Goal: Navigation & Orientation: Find specific page/section

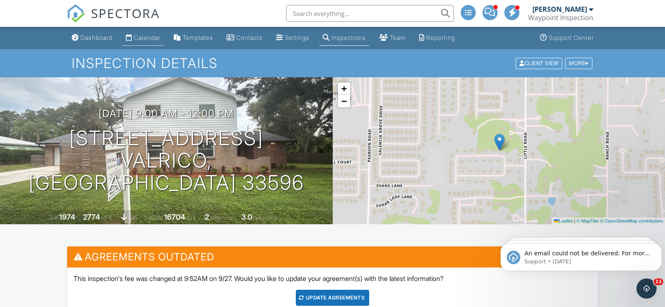
click at [150, 39] on div "Calendar" at bounding box center [147, 37] width 26 height 7
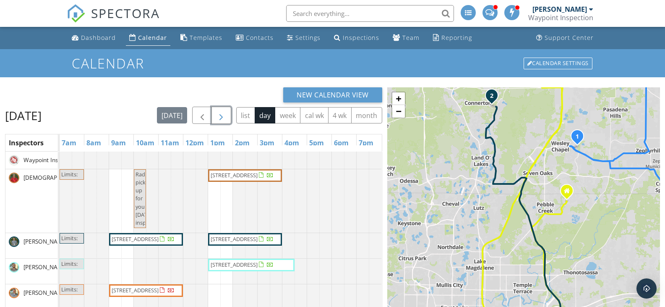
click at [223, 112] on span "button" at bounding box center [221, 115] width 10 height 10
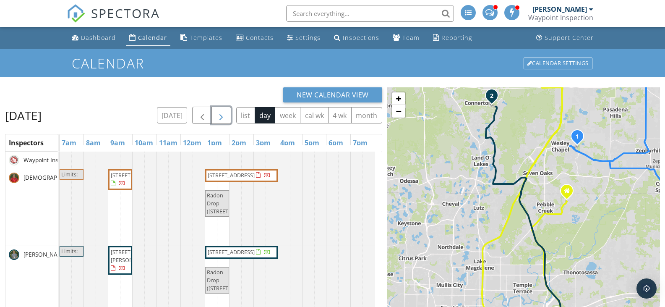
click at [223, 112] on span "button" at bounding box center [221, 115] width 10 height 10
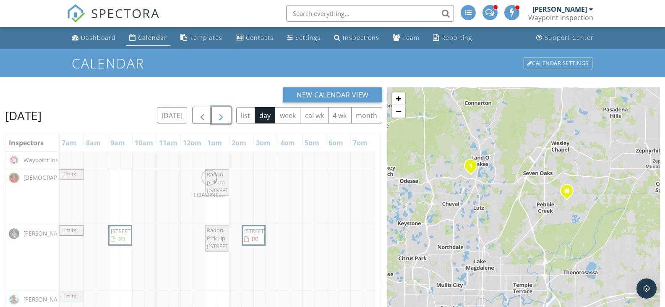
click at [223, 112] on span "button" at bounding box center [221, 115] width 10 height 10
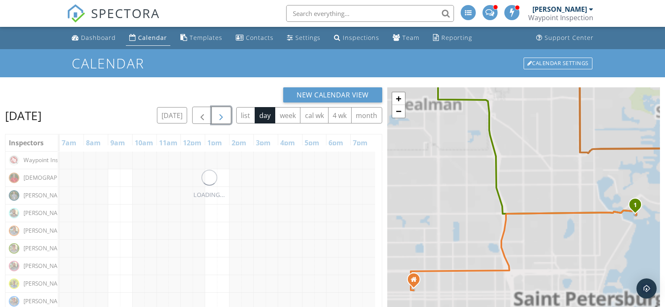
click at [223, 112] on span "button" at bounding box center [221, 115] width 10 height 10
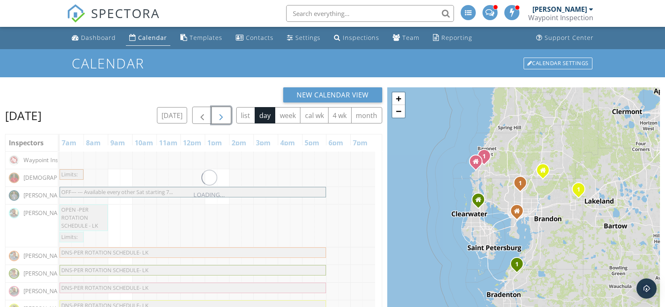
click at [223, 112] on span "button" at bounding box center [221, 115] width 10 height 10
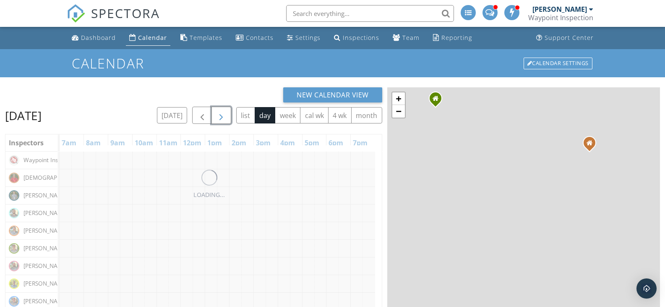
click at [223, 112] on span "button" at bounding box center [221, 115] width 10 height 10
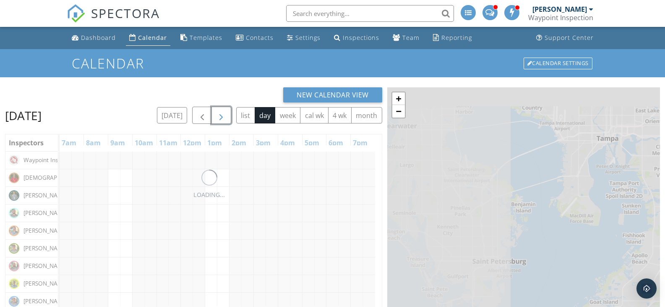
click at [223, 112] on span "button" at bounding box center [221, 115] width 10 height 10
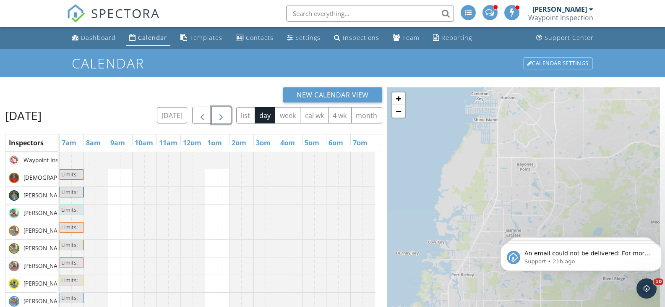
click at [223, 111] on span "button" at bounding box center [221, 115] width 10 height 10
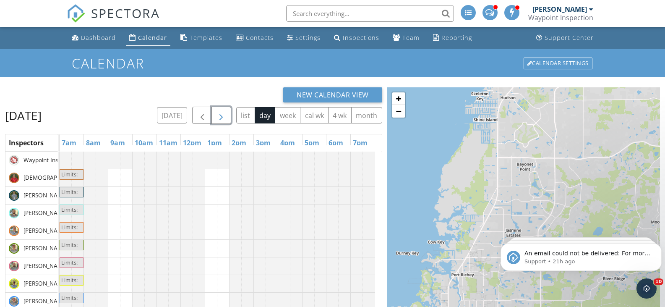
click at [223, 111] on span "button" at bounding box center [221, 115] width 10 height 10
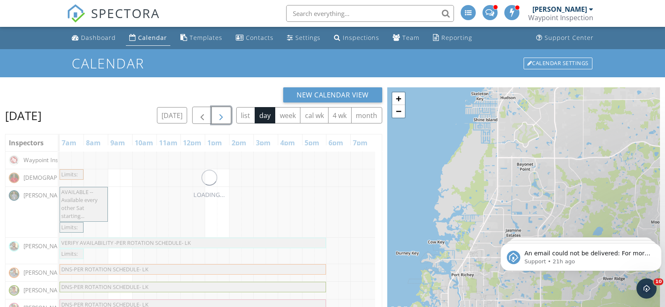
click at [223, 111] on span "button" at bounding box center [221, 115] width 10 height 10
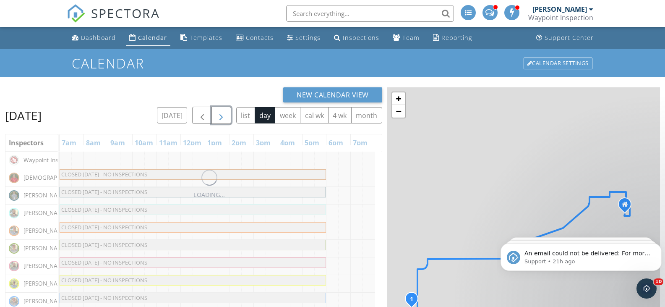
click at [223, 111] on span "button" at bounding box center [221, 115] width 10 height 10
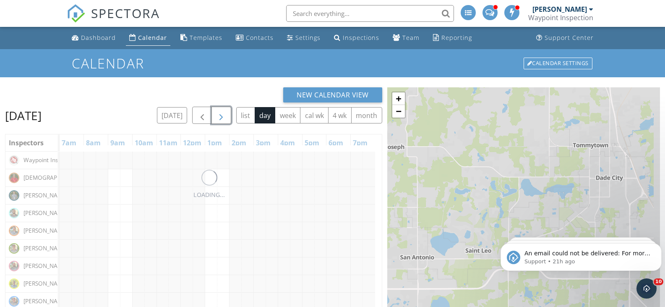
click at [223, 111] on span "button" at bounding box center [221, 115] width 10 height 10
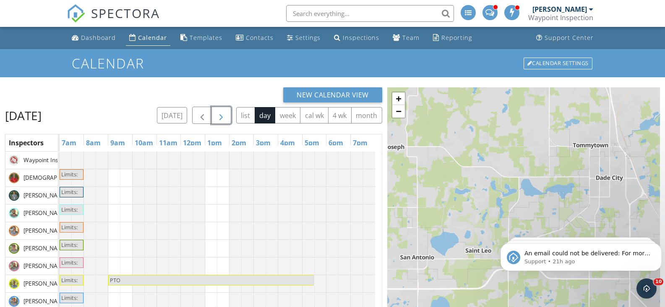
click at [223, 112] on span "button" at bounding box center [221, 115] width 10 height 10
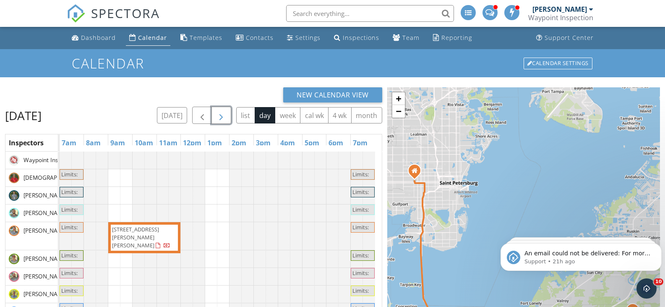
click at [223, 112] on span "button" at bounding box center [221, 115] width 10 height 10
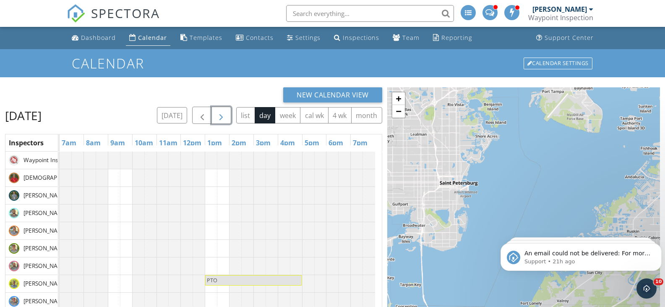
click at [223, 112] on span "button" at bounding box center [221, 115] width 10 height 10
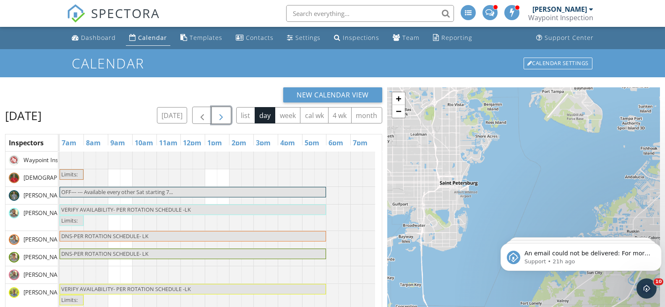
click at [226, 111] on button "button" at bounding box center [221, 115] width 20 height 17
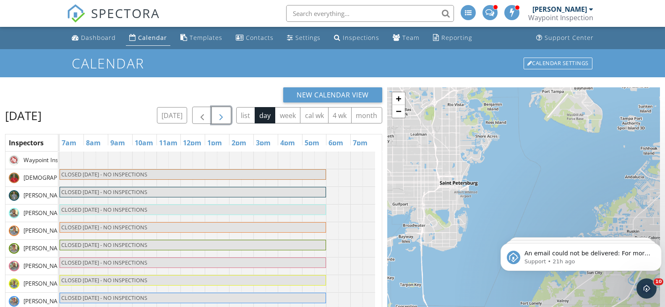
click at [226, 111] on button "button" at bounding box center [221, 115] width 20 height 17
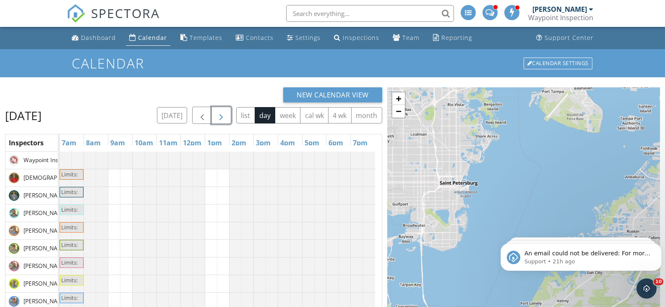
click at [229, 111] on button "button" at bounding box center [221, 115] width 20 height 17
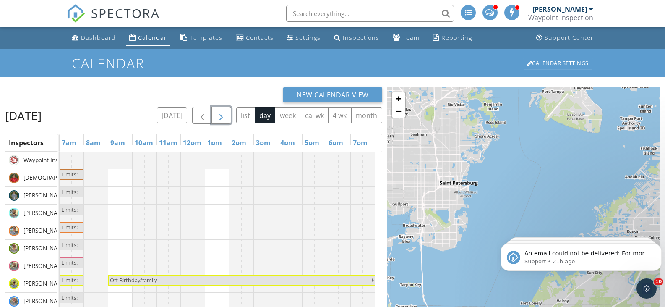
click at [226, 112] on span "button" at bounding box center [221, 115] width 10 height 10
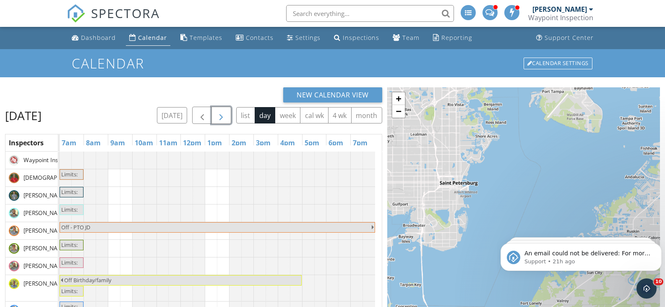
click at [226, 113] on span "button" at bounding box center [221, 115] width 10 height 10
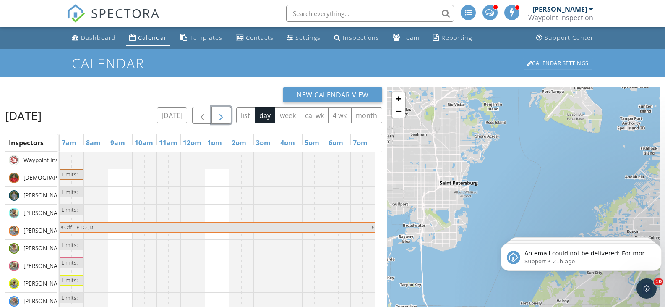
click at [223, 115] on span "button" at bounding box center [221, 115] width 10 height 10
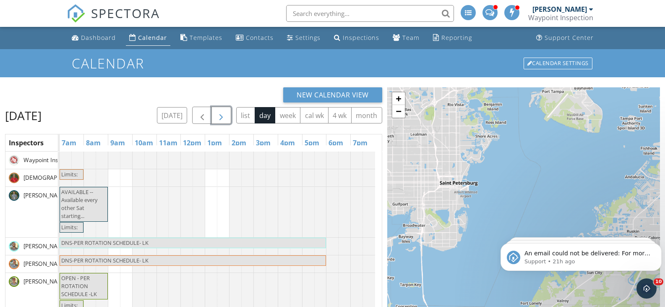
click at [223, 115] on span "button" at bounding box center [221, 115] width 10 height 10
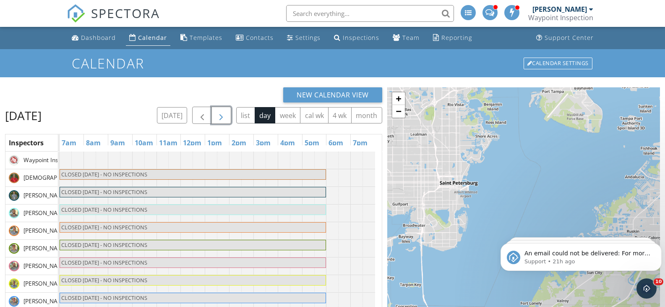
click at [223, 115] on span "button" at bounding box center [221, 115] width 10 height 10
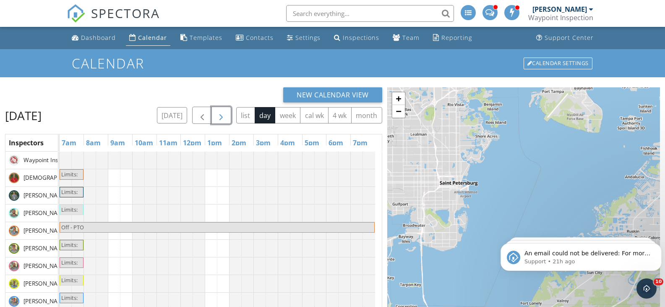
click at [225, 118] on span "button" at bounding box center [221, 115] width 10 height 10
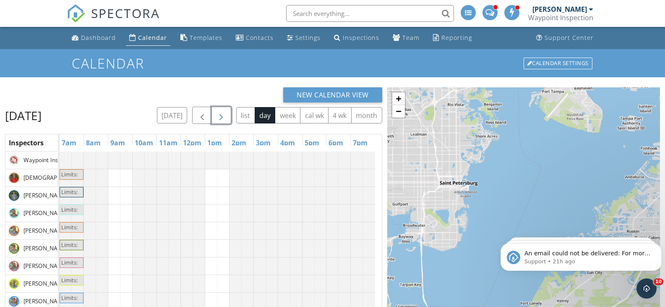
click at [225, 115] on span "button" at bounding box center [221, 115] width 10 height 10
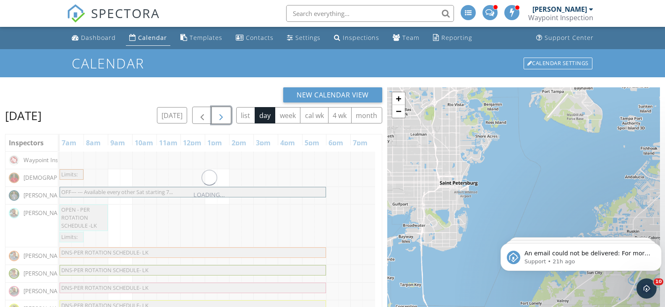
click at [225, 115] on span "button" at bounding box center [221, 115] width 10 height 10
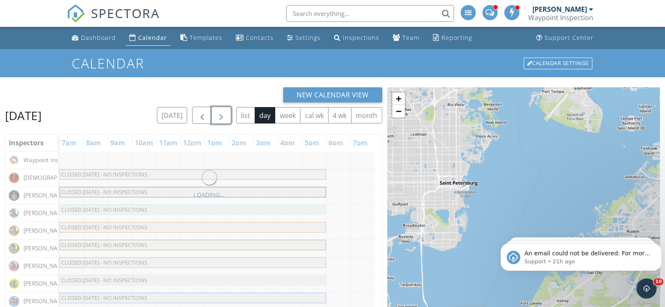
click at [225, 115] on span "button" at bounding box center [221, 115] width 10 height 10
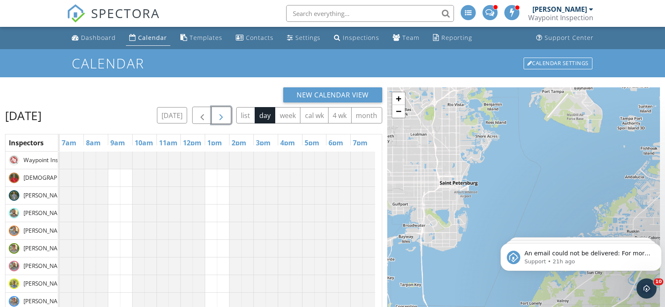
click at [226, 114] on span "button" at bounding box center [221, 115] width 10 height 10
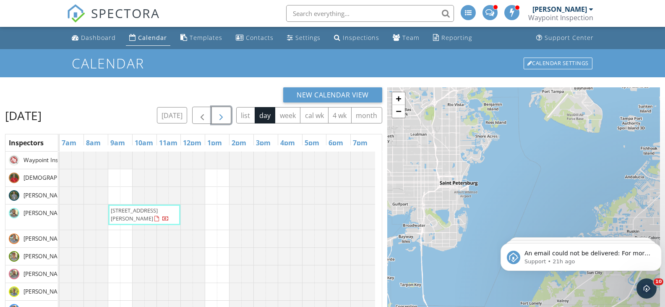
click at [226, 114] on span "button" at bounding box center [221, 115] width 10 height 10
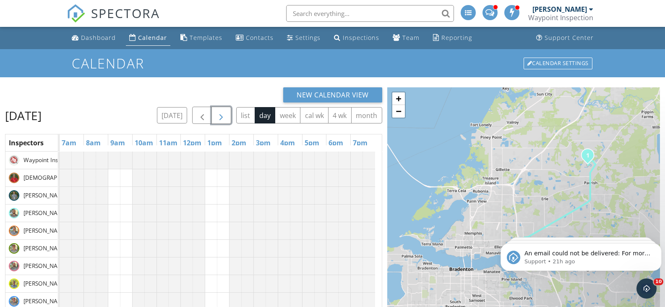
click at [226, 114] on span "button" at bounding box center [221, 115] width 10 height 10
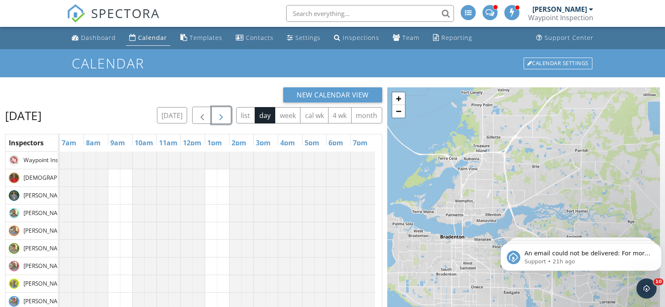
click at [226, 114] on span "button" at bounding box center [221, 115] width 10 height 10
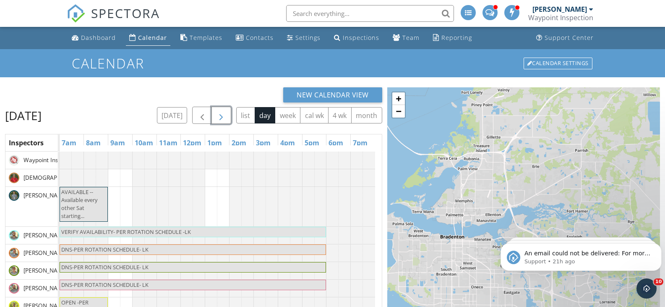
click at [226, 113] on span "button" at bounding box center [221, 115] width 10 height 10
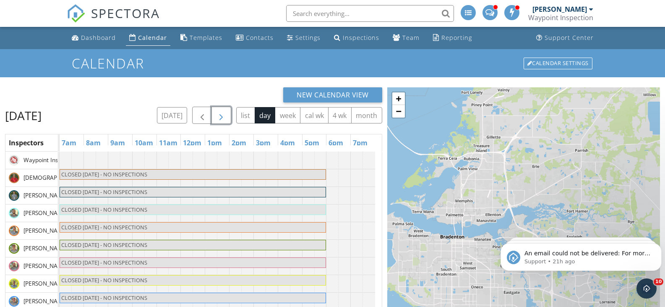
click at [226, 113] on span "button" at bounding box center [221, 115] width 10 height 10
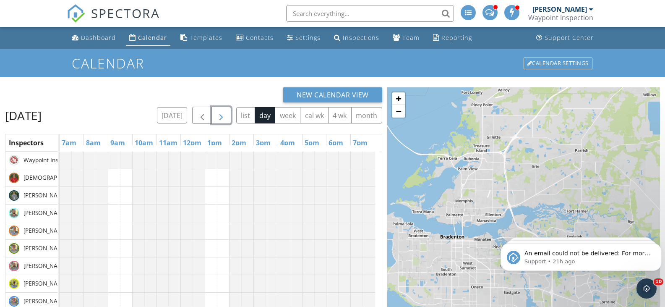
click at [226, 113] on span "button" at bounding box center [221, 115] width 10 height 10
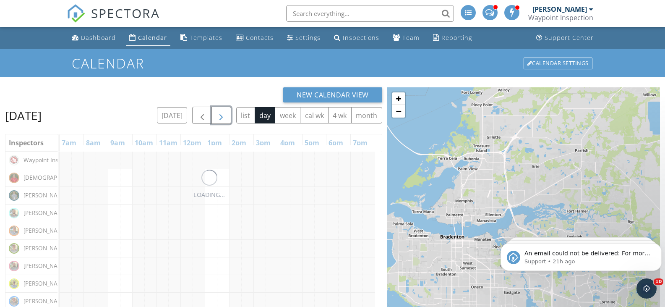
click at [226, 113] on button "button" at bounding box center [221, 115] width 20 height 17
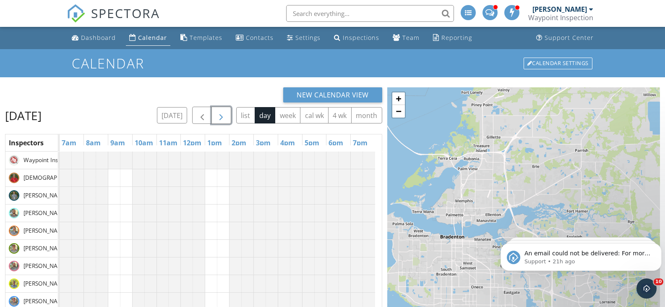
click at [226, 113] on span "button" at bounding box center [221, 115] width 10 height 10
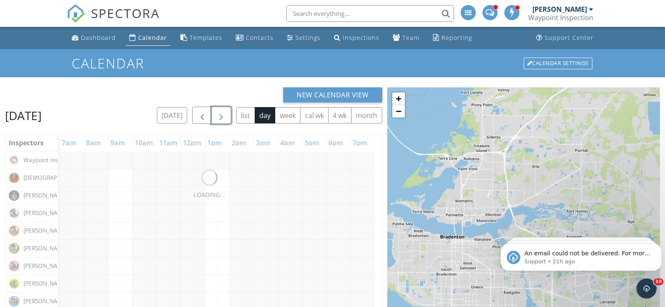
click at [226, 113] on span "button" at bounding box center [221, 115] width 10 height 10
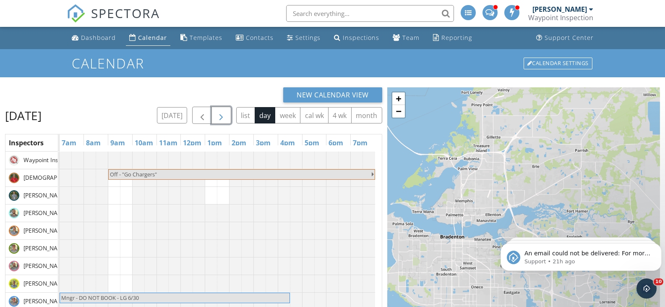
click at [226, 113] on span "button" at bounding box center [221, 115] width 10 height 10
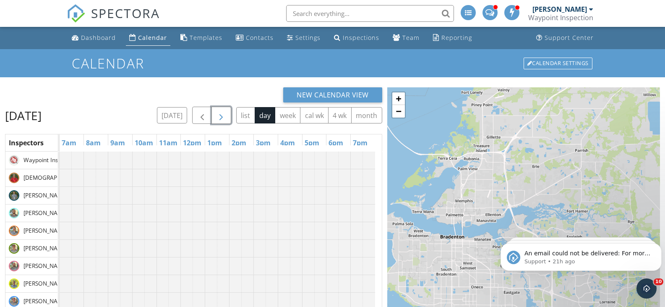
click at [226, 113] on span "button" at bounding box center [221, 115] width 10 height 10
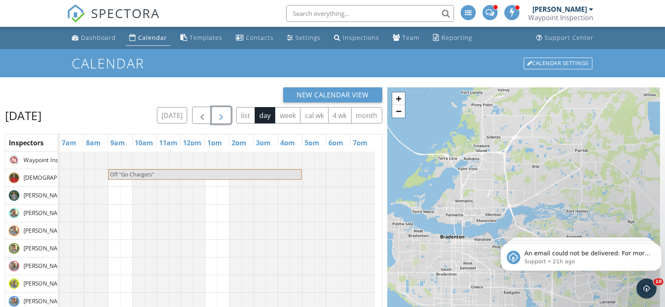
click at [226, 112] on span "button" at bounding box center [221, 115] width 10 height 10
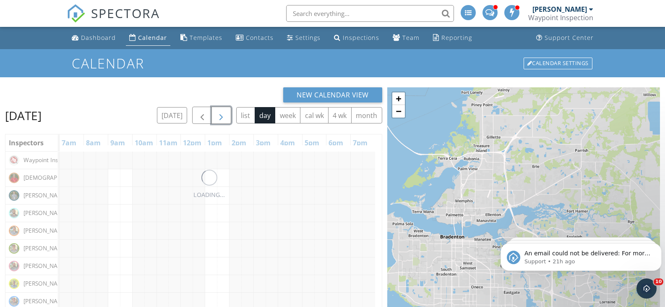
click at [226, 112] on button "button" at bounding box center [221, 115] width 20 height 17
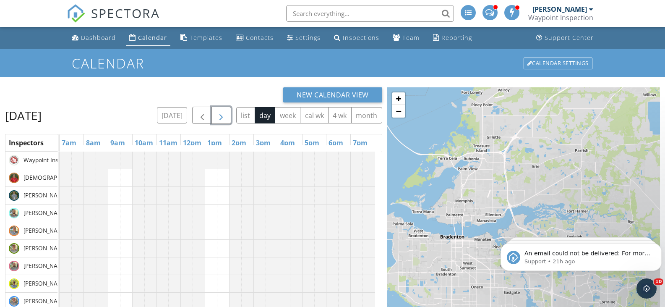
click at [226, 112] on span "button" at bounding box center [221, 115] width 10 height 10
click at [226, 112] on button "button" at bounding box center [221, 115] width 20 height 17
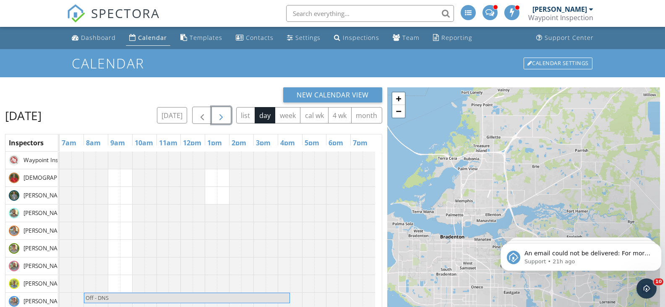
click at [226, 112] on span "button" at bounding box center [221, 115] width 10 height 10
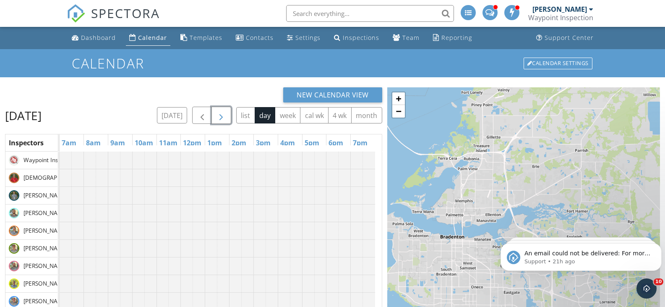
click at [226, 113] on span "button" at bounding box center [221, 115] width 10 height 10
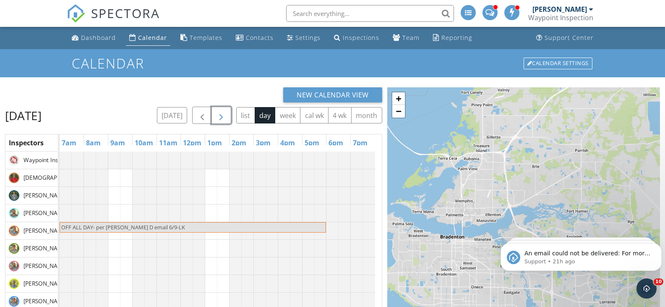
click at [226, 112] on span "button" at bounding box center [221, 115] width 10 height 10
click at [226, 110] on span "button" at bounding box center [221, 115] width 10 height 10
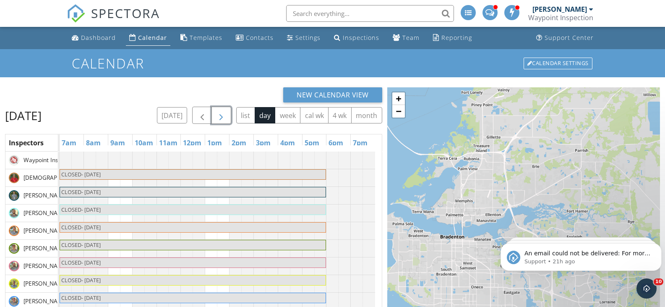
click at [226, 113] on span "button" at bounding box center [221, 115] width 10 height 10
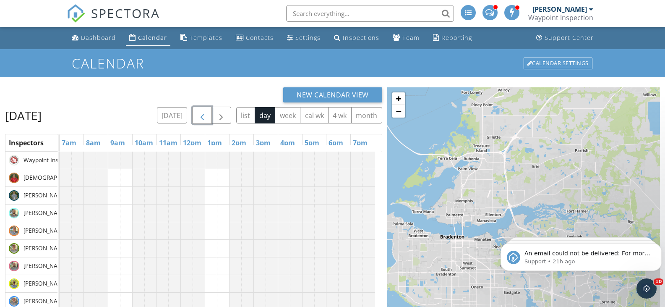
click at [206, 115] on span "button" at bounding box center [202, 115] width 10 height 10
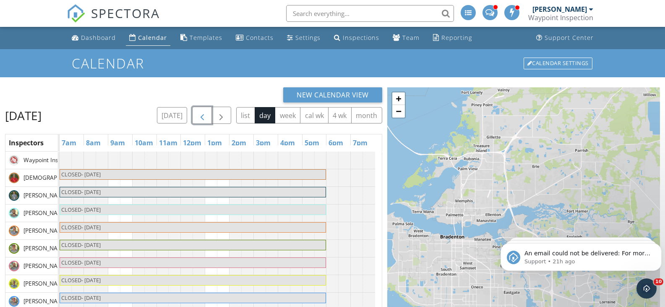
click at [207, 112] on span "button" at bounding box center [202, 115] width 10 height 10
